Goal: Register for event/course

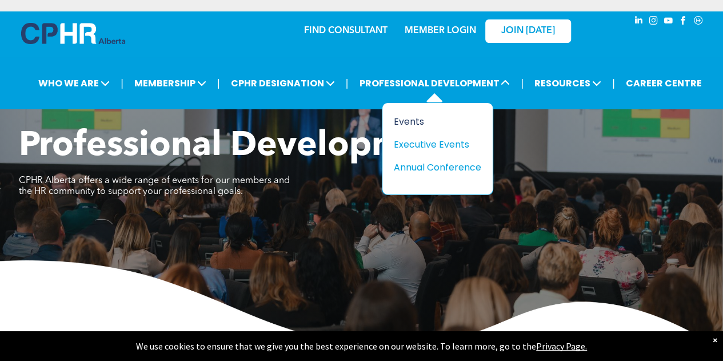
click at [402, 121] on div "Events" at bounding box center [433, 121] width 79 height 14
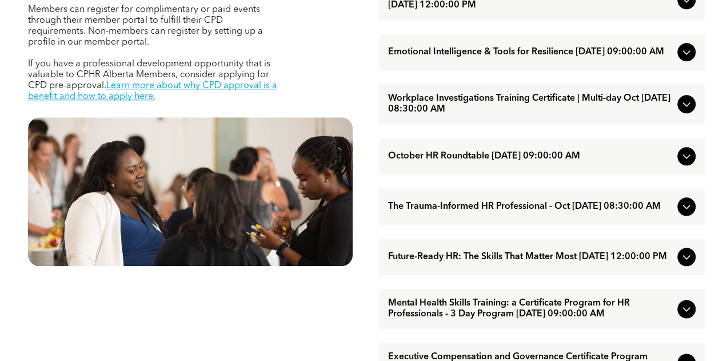
scroll to position [514, 0]
